Goal: Task Accomplishment & Management: Use online tool/utility

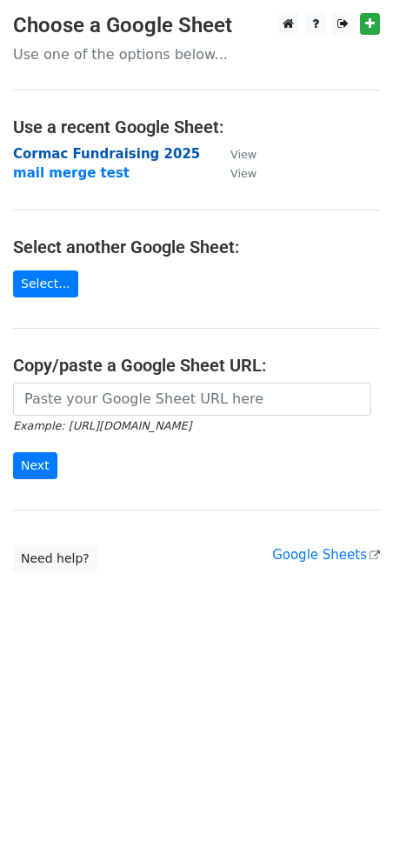
click at [130, 150] on strong "Cormac Fundraising 2025" at bounding box center [106, 154] width 187 height 16
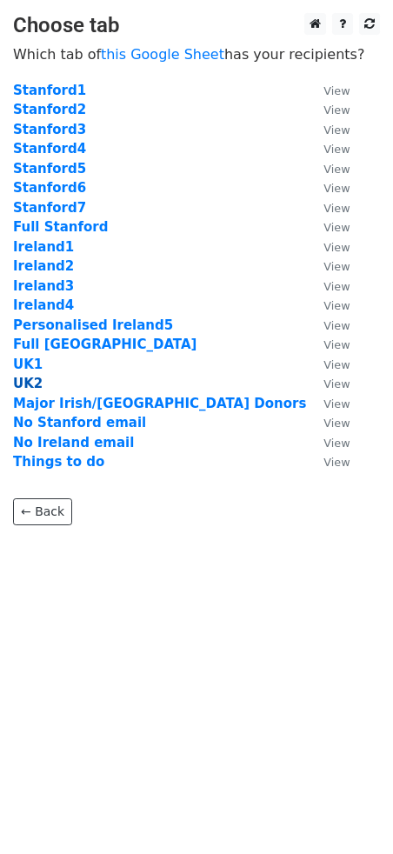
click at [30, 385] on strong "UK2" at bounding box center [28, 384] width 30 height 16
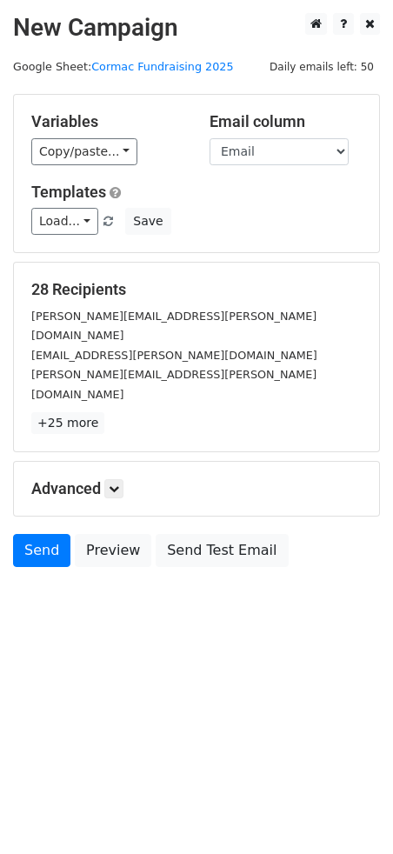
click at [191, 640] on html "New Campaign Daily emails left: 50 Google Sheet: Cormac Fundraising 2025 Variab…" at bounding box center [196, 427] width 393 height 854
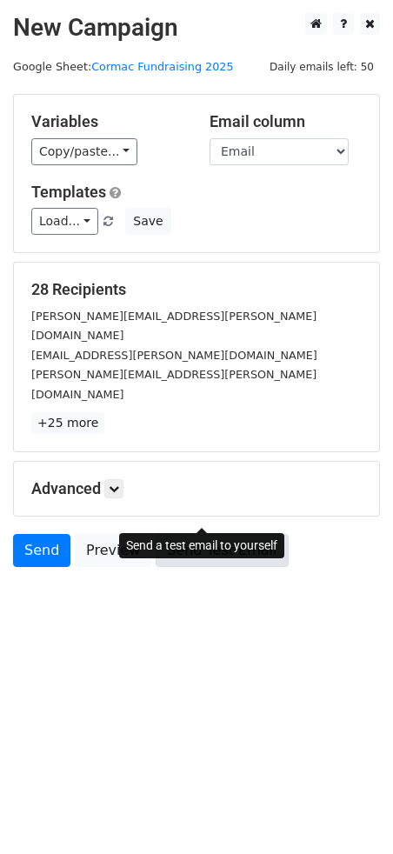
click at [226, 534] on link "Send Test Email" at bounding box center [222, 550] width 132 height 33
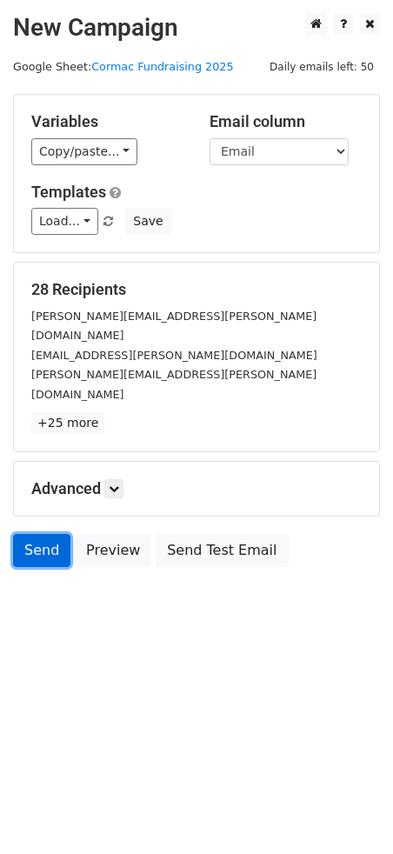
click at [38, 534] on link "Send" at bounding box center [41, 550] width 57 height 33
